Goal: Navigation & Orientation: Find specific page/section

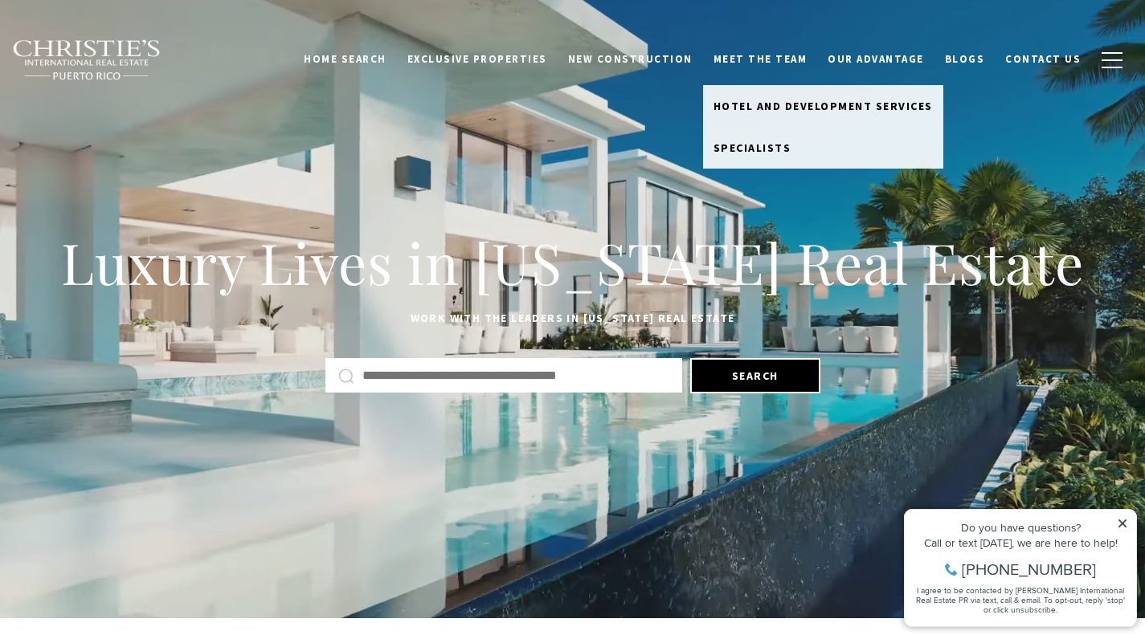
click at [769, 60] on link "Meet the Team" at bounding box center [760, 59] width 115 height 31
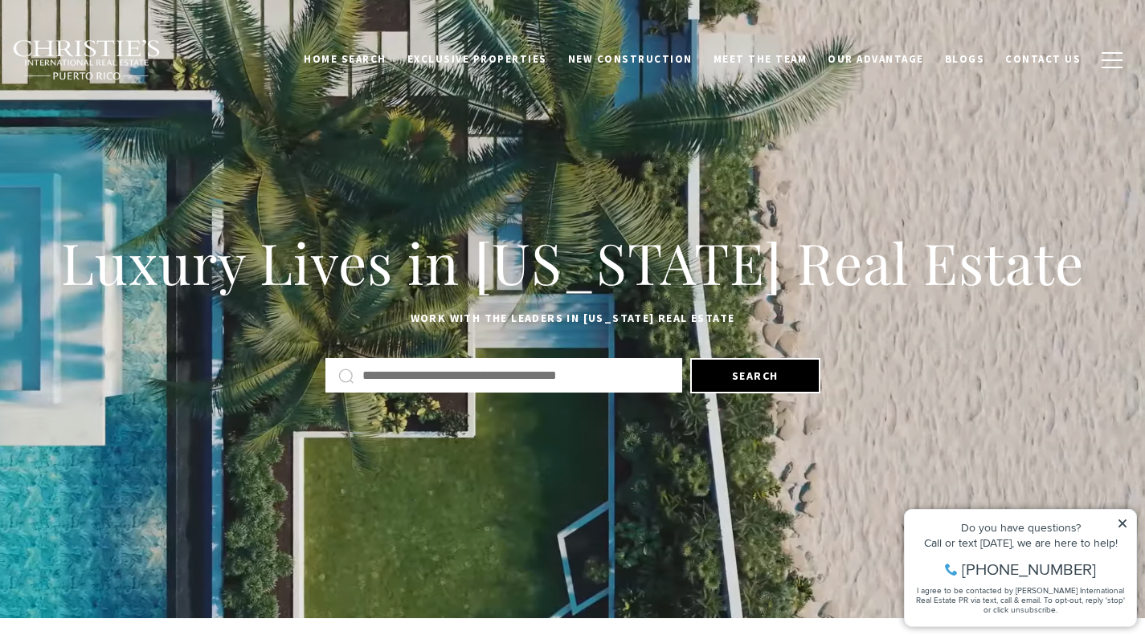
click at [763, 56] on link "Meet the Team" at bounding box center [760, 59] width 115 height 31
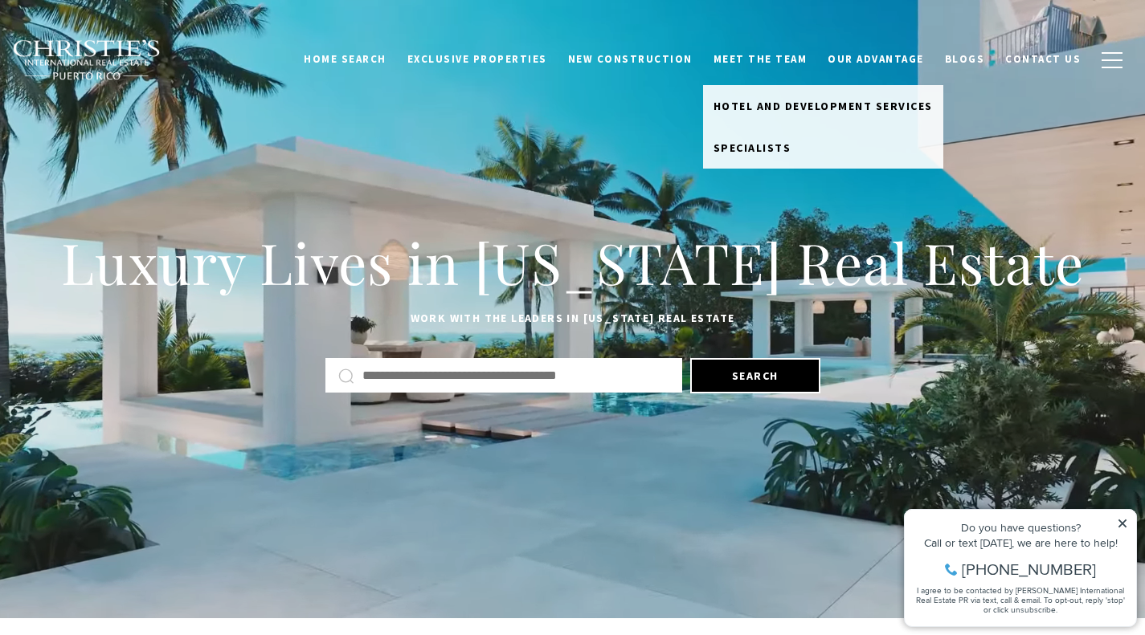
click at [763, 56] on link "Meet the Team" at bounding box center [760, 59] width 115 height 31
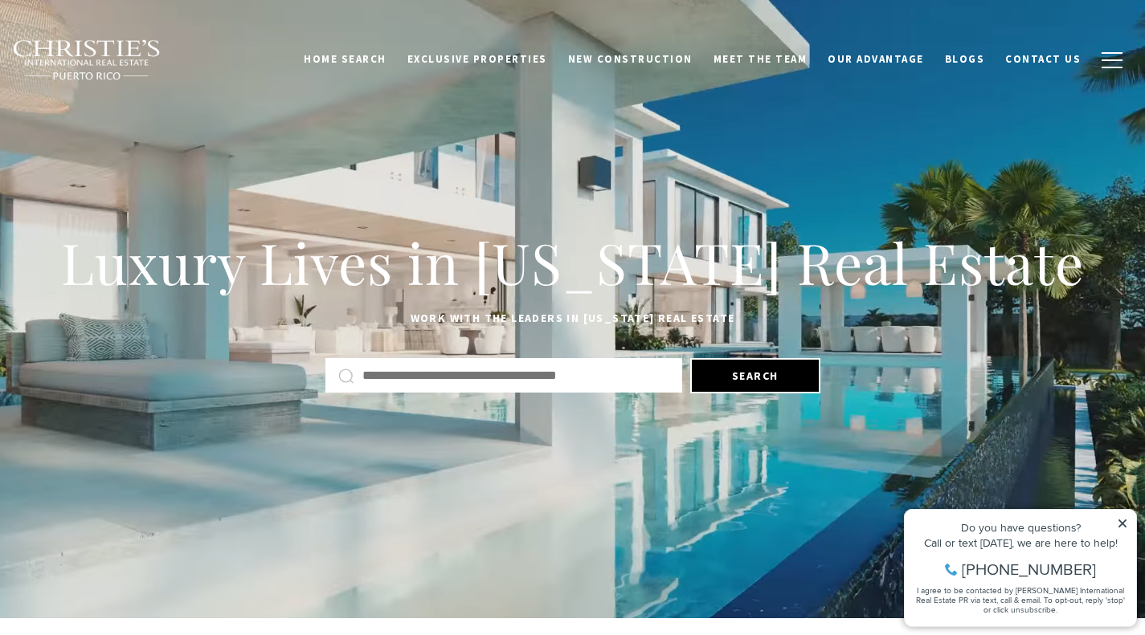
click at [763, 56] on link "Meet the Team" at bounding box center [760, 59] width 115 height 31
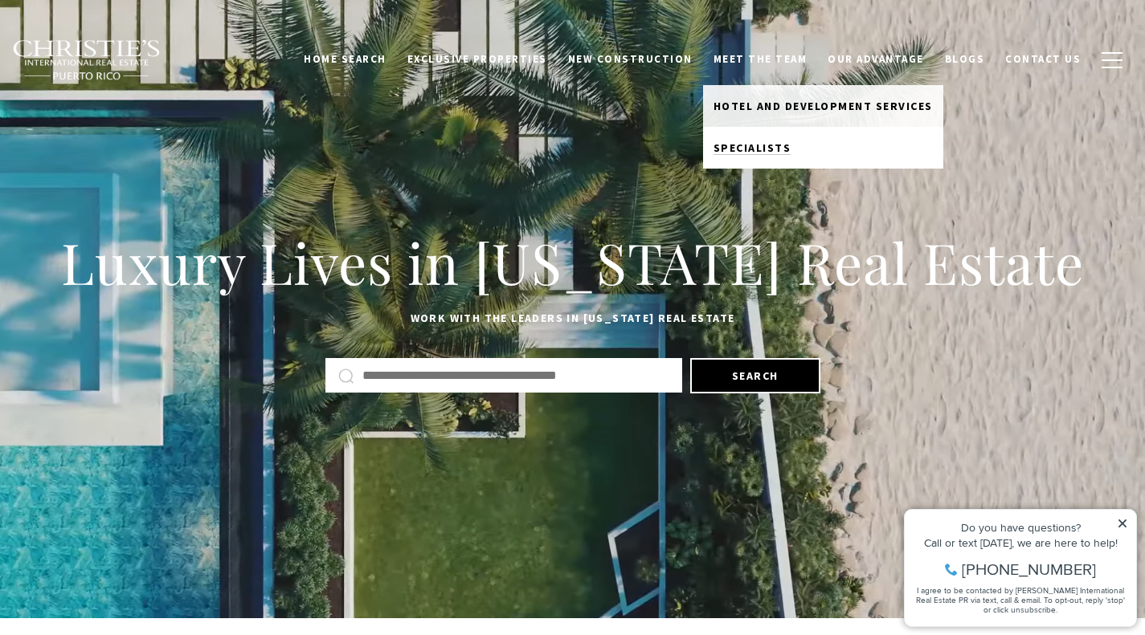
click at [751, 149] on span "Specialists" at bounding box center [752, 148] width 78 height 14
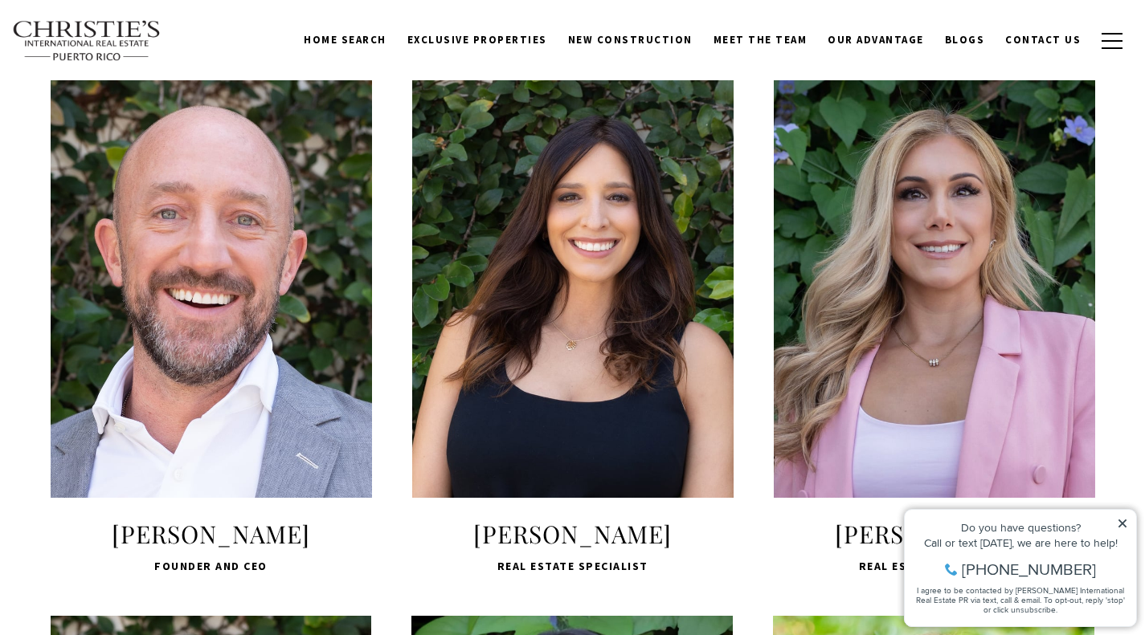
scroll to position [532, 0]
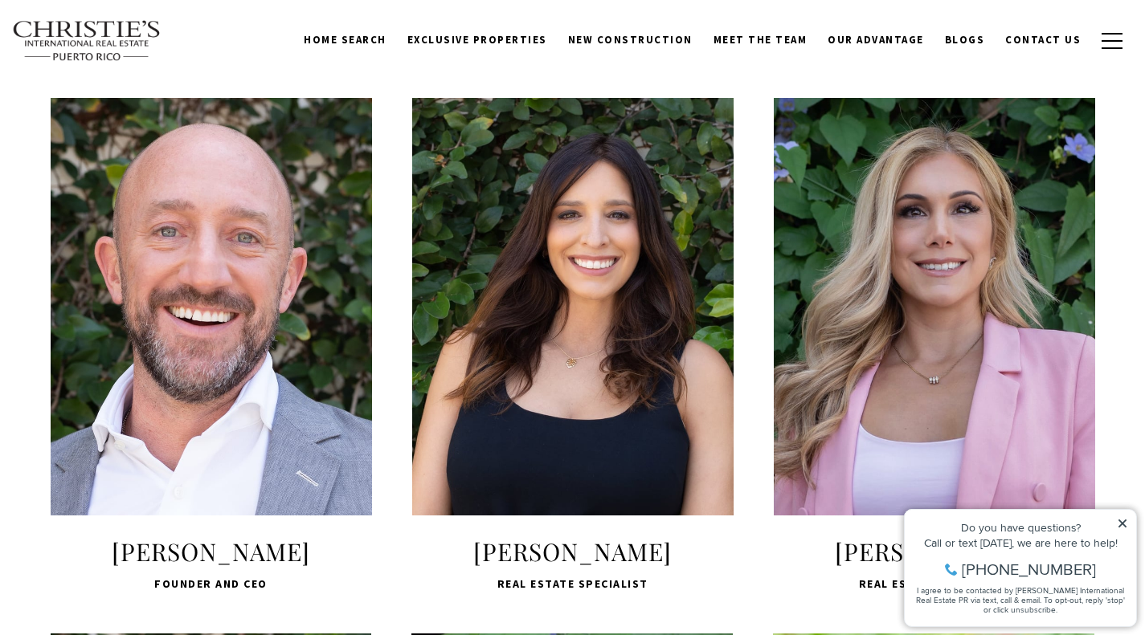
click at [1122, 524] on icon at bounding box center [1122, 524] width 8 height 8
click at [762, 592] on div "LEARN MORE Melanie Gigante Real Estate Specialist" at bounding box center [934, 346] width 361 height 496
click at [1124, 525] on icon at bounding box center [1122, 523] width 11 height 11
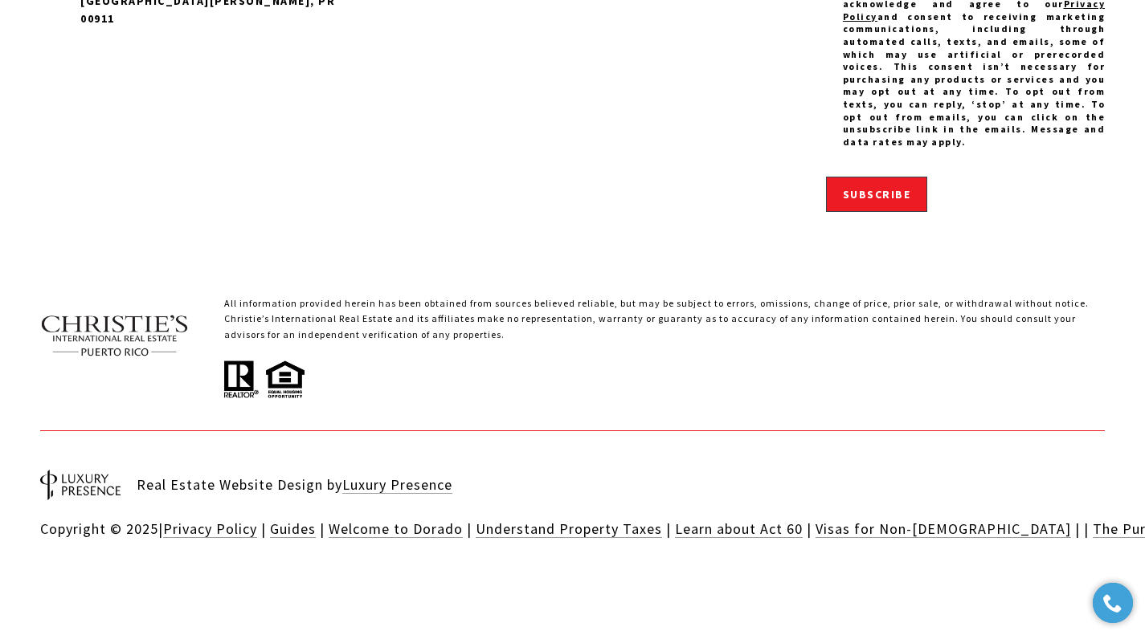
scroll to position [5125, 0]
